Goal: Task Accomplishment & Management: Complete application form

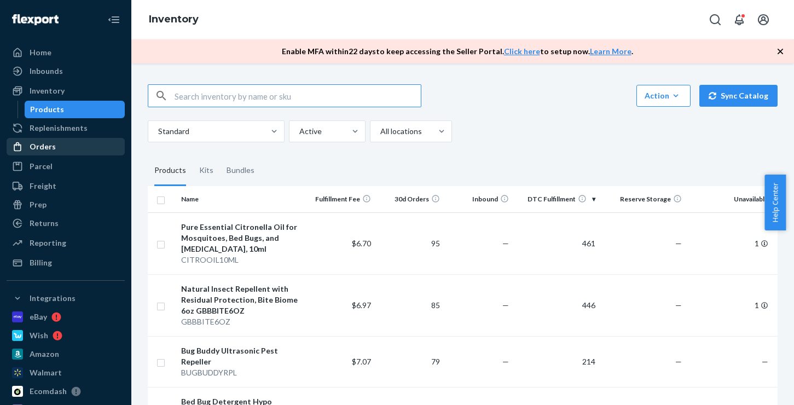
drag, startPoint x: 0, startPoint y: 0, endPoint x: 43, endPoint y: 149, distance: 155.4
click at [43, 149] on div "Orders" at bounding box center [43, 146] width 26 height 11
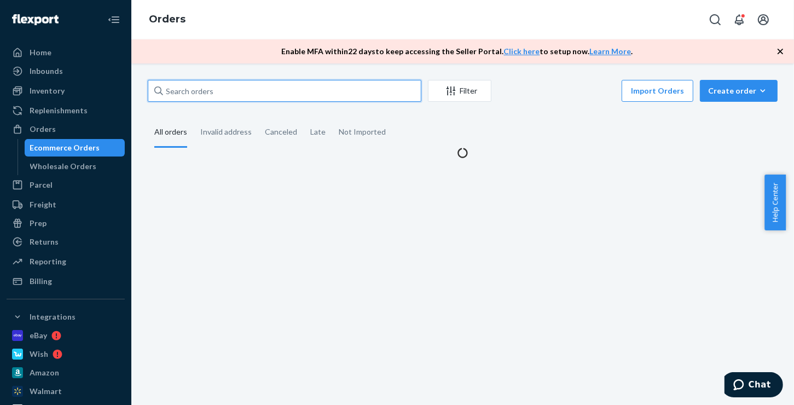
click at [217, 91] on input "text" at bounding box center [284, 91] width 273 height 22
paste input "[PERSON_NAME]"
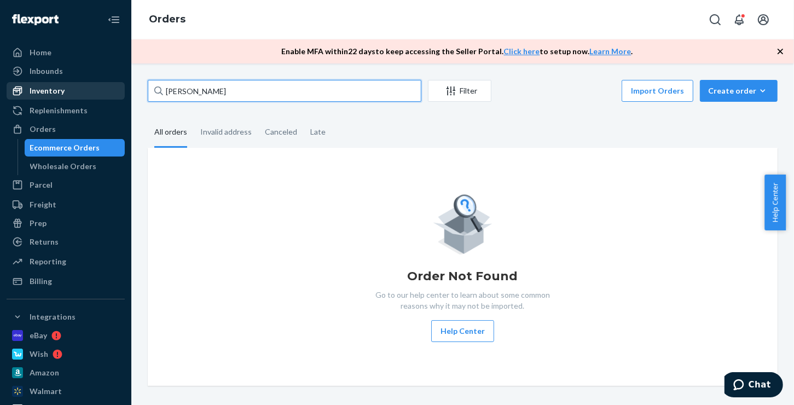
type input "[PERSON_NAME]"
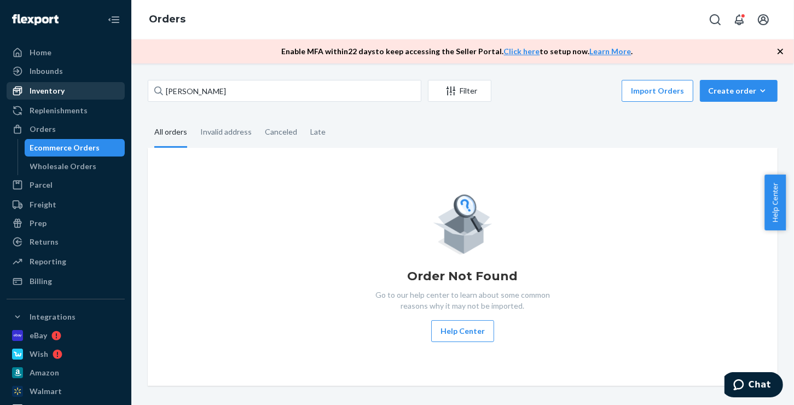
click at [46, 92] on div "Inventory" at bounding box center [47, 90] width 35 height 11
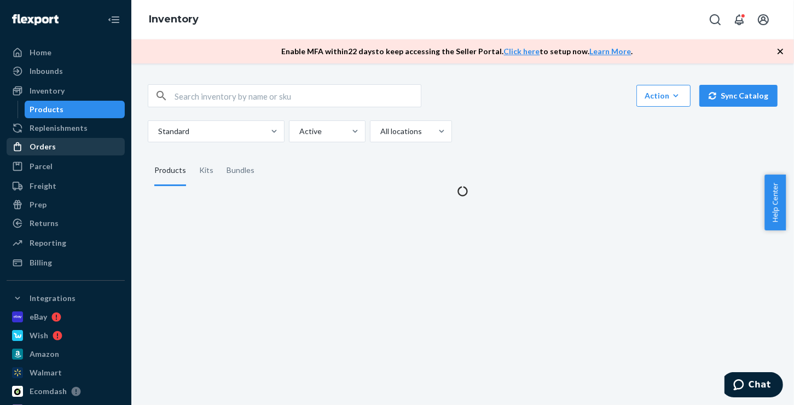
click at [39, 149] on div "Orders" at bounding box center [43, 146] width 26 height 11
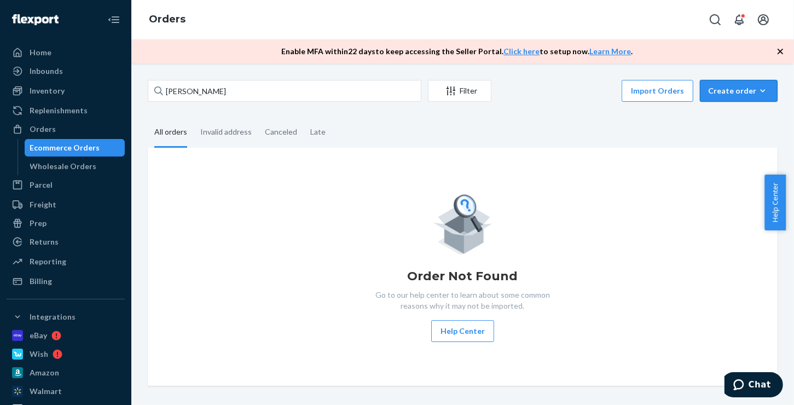
click at [746, 96] on button "Create order Ecommerce order Removal order" at bounding box center [739, 91] width 78 height 22
click at [735, 108] on span "Ecommerce order" at bounding box center [709, 104] width 60 height 8
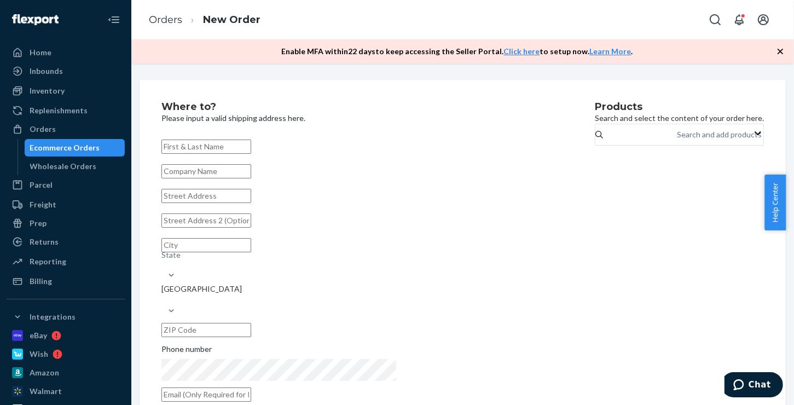
click at [234, 148] on input "text" at bounding box center [206, 146] width 90 height 14
type input "[PERSON_NAME]"
click at [251, 203] on input "text" at bounding box center [206, 196] width 90 height 14
paste input "[STREET_ADDRESS]"
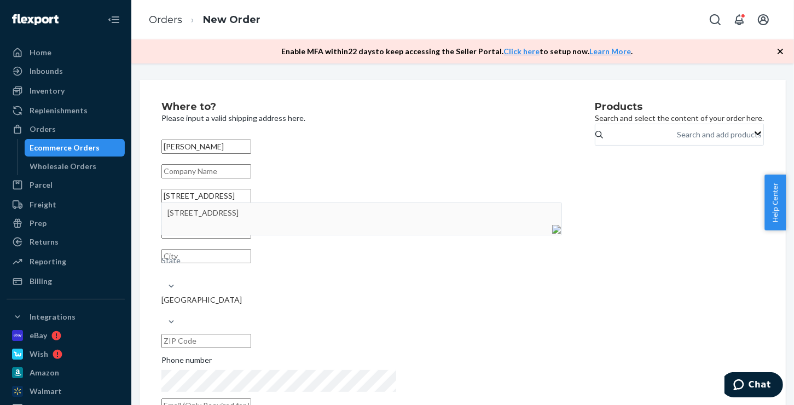
type input "[STREET_ADDRESS]"
type input "Carlsbad"
type input "88220"
type input "[STREET_ADDRESS][PERSON_NAME]"
click at [251, 228] on input "text" at bounding box center [206, 220] width 90 height 14
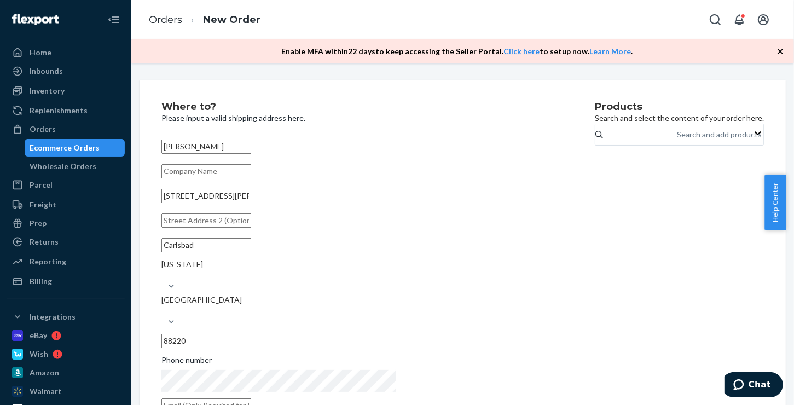
paste input "[STREET_ADDRESS]"
click at [251, 228] on input "[STREET_ADDRESS]" at bounding box center [206, 220] width 90 height 14
type input "Trailer #4"
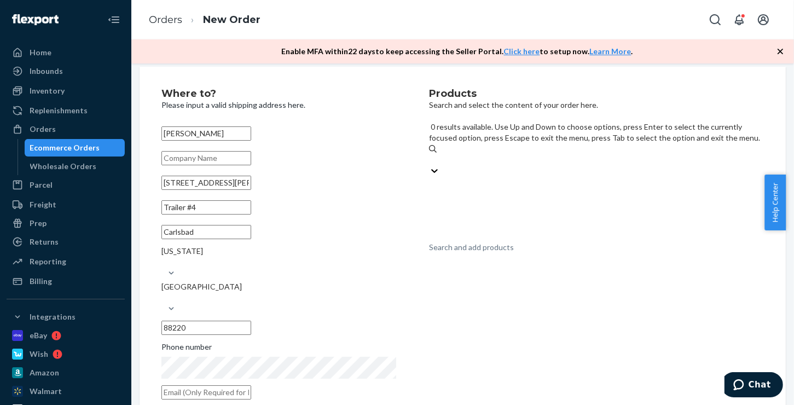
click at [512, 242] on div "Search and add products" at bounding box center [471, 247] width 85 height 11
click at [430, 154] on input "0 results available. Use Up and Down to choose options, press Enter to select t…" at bounding box center [429, 159] width 1 height 11
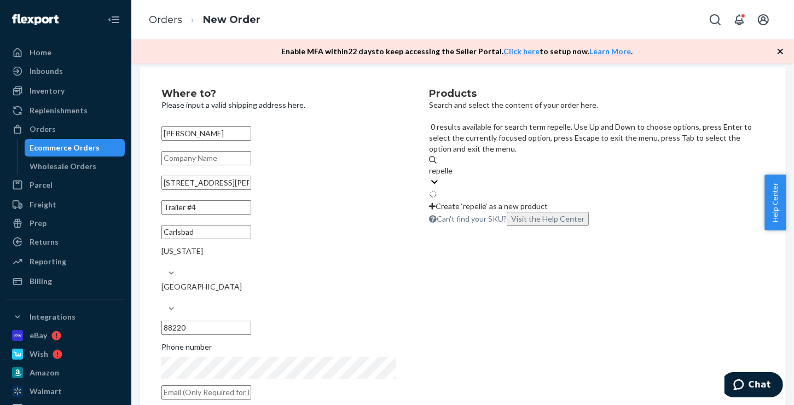
type input "repeller"
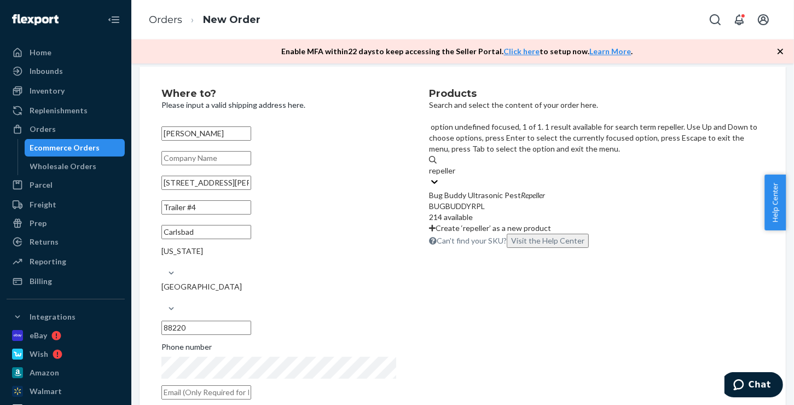
click at [555, 190] on div "Bug Buddy Ultrasonic Pest Repeller" at bounding box center [596, 195] width 335 height 11
click at [456, 165] on input "repeller" at bounding box center [442, 170] width 27 height 11
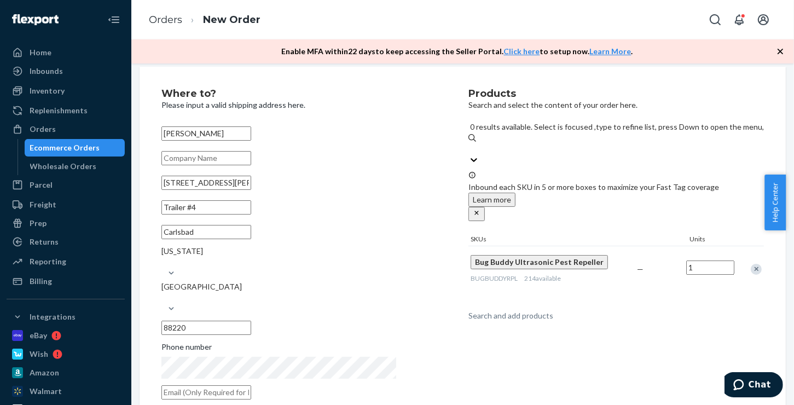
click at [523, 310] on div "Search and add products" at bounding box center [510, 315] width 85 height 11
click at [469, 143] on input "0 results available. Select is focused ,type to refine list, press Down to open…" at bounding box center [468, 148] width 1 height 11
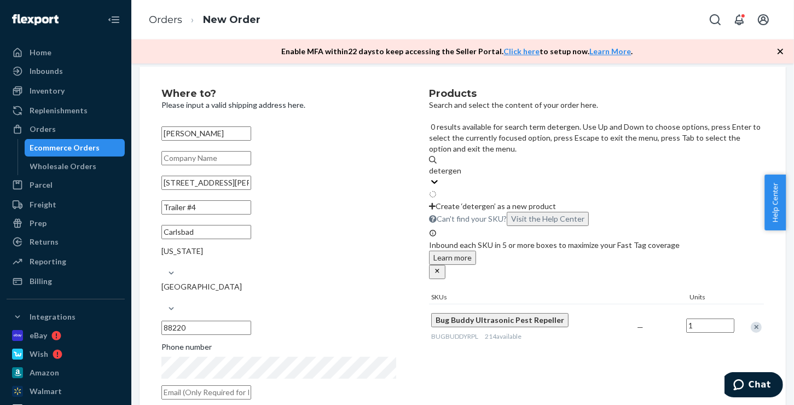
type input "detergent"
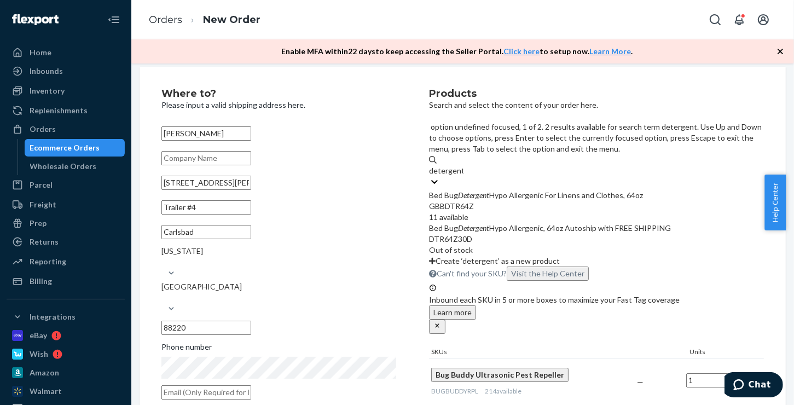
click at [551, 190] on div "Bed Bug Detergent Hypo Allergenic For Linens and Clothes, 64oz" at bounding box center [596, 195] width 335 height 11
click at [463, 165] on input "detergent" at bounding box center [446, 170] width 34 height 11
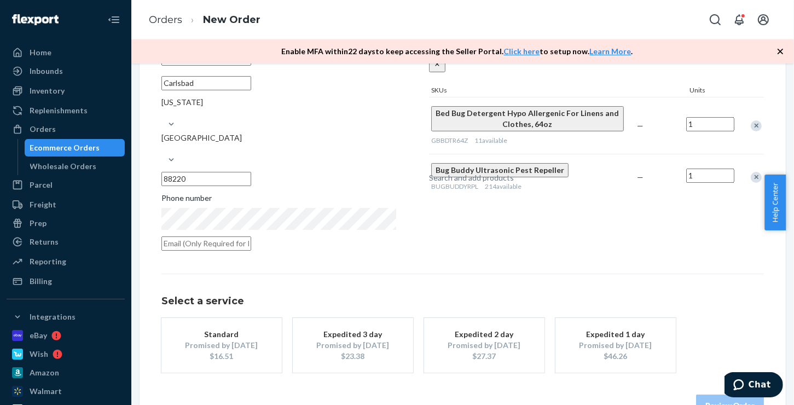
scroll to position [172, 0]
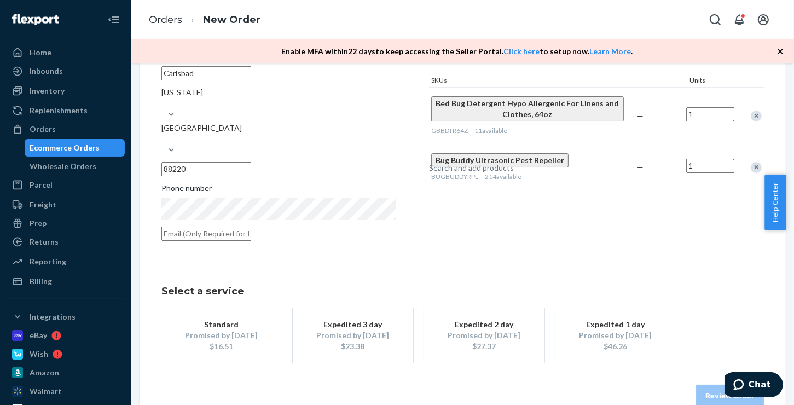
click at [265, 330] on div "Promised by [DATE]" at bounding box center [222, 335] width 88 height 11
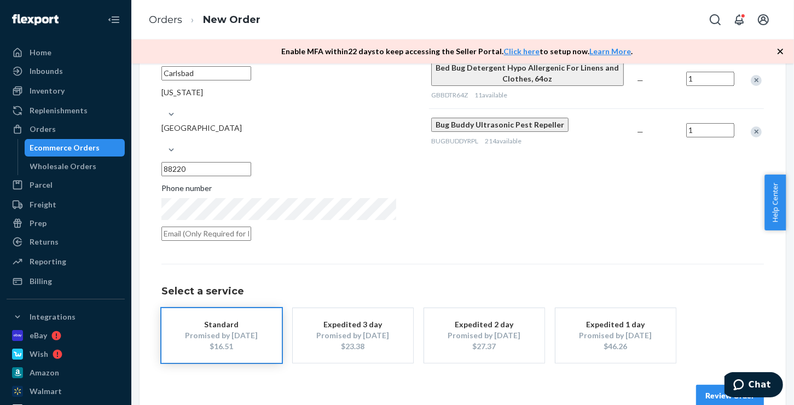
click at [696, 385] on button "Review Order" at bounding box center [730, 396] width 68 height 22
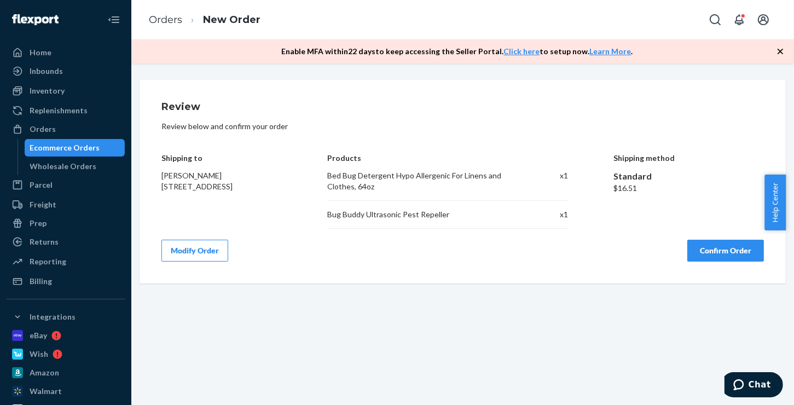
scroll to position [0, 0]
click at [687, 252] on button "Confirm Order" at bounding box center [725, 251] width 77 height 22
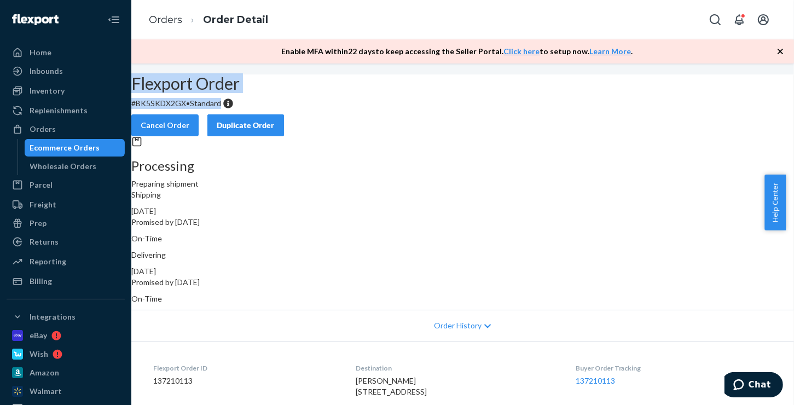
drag, startPoint x: 317, startPoint y: 134, endPoint x: 195, endPoint y: 108, distance: 124.8
click at [195, 108] on div "Flexport Order # BK5SKDX2GX • Standard Cancel Order Duplicate Order" at bounding box center [462, 105] width 662 height 62
copy div "Flexport Order # BK5SKDX2GX • Standard"
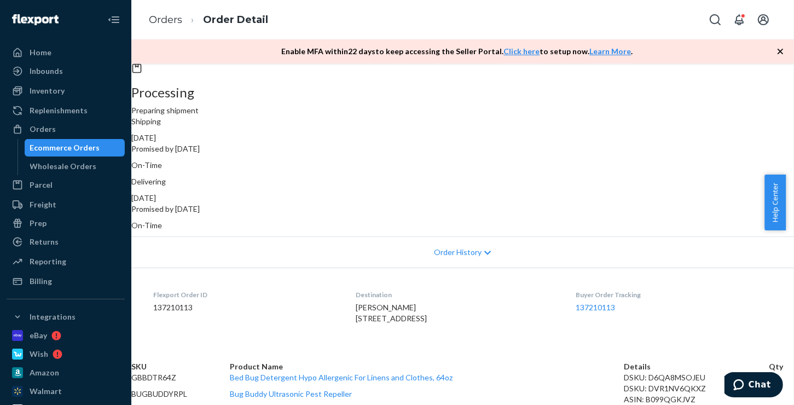
scroll to position [160, 0]
click at [91, 149] on div "Ecommerce Orders" at bounding box center [65, 147] width 70 height 11
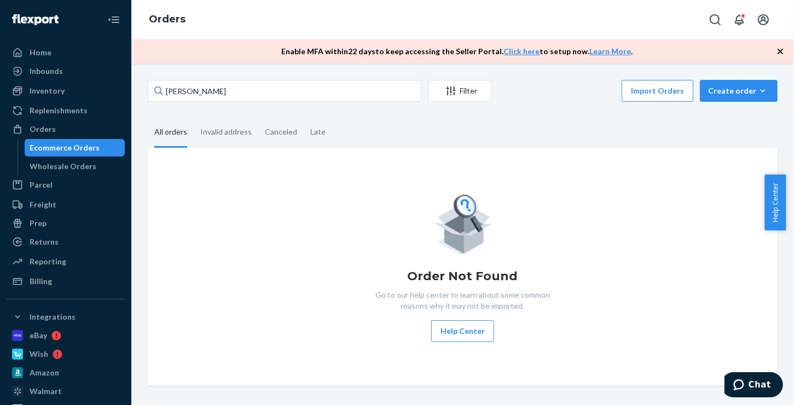
click at [781, 50] on icon "button" at bounding box center [779, 51] width 11 height 11
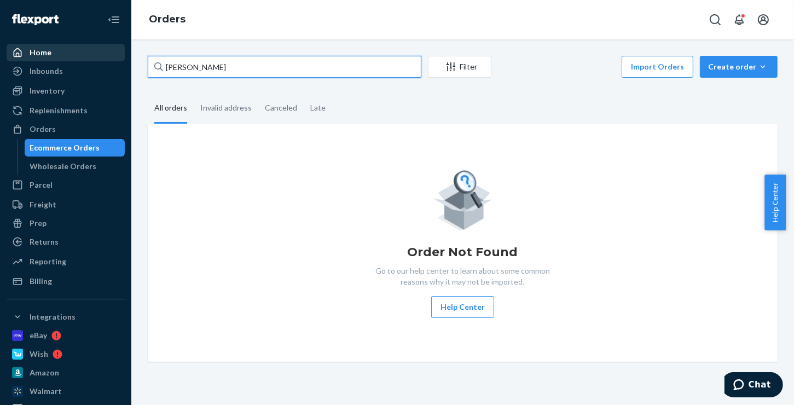
drag, startPoint x: 223, startPoint y: 65, endPoint x: 88, endPoint y: 51, distance: 135.8
click at [88, 51] on div "Home Inbounds Shipping Plans Problems Inventory Products Replenishments Orders …" at bounding box center [397, 202] width 794 height 405
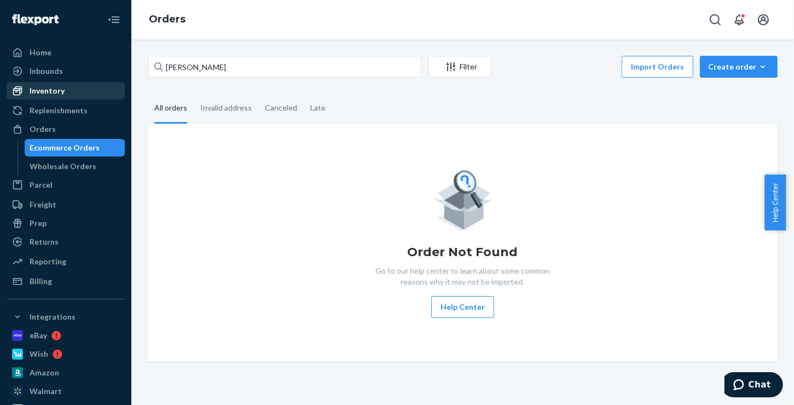
click at [51, 91] on div "Inventory" at bounding box center [47, 90] width 35 height 11
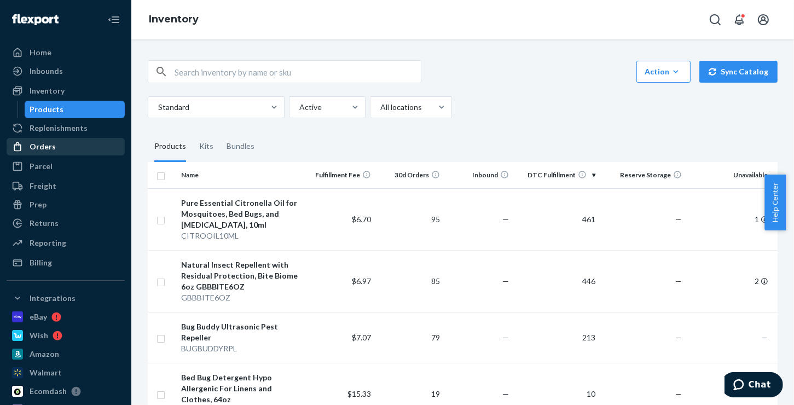
click at [50, 147] on div "Orders" at bounding box center [43, 146] width 26 height 11
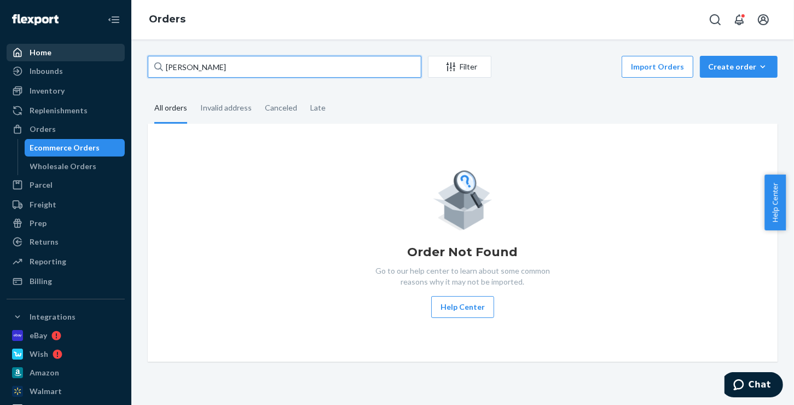
drag, startPoint x: 229, startPoint y: 71, endPoint x: 101, endPoint y: 60, distance: 129.0
click at [98, 63] on div "Home Inbounds Shipping Plans Problems Inventory Products Replenishments Orders …" at bounding box center [397, 202] width 794 height 405
